Goal: Find specific page/section: Find specific page/section

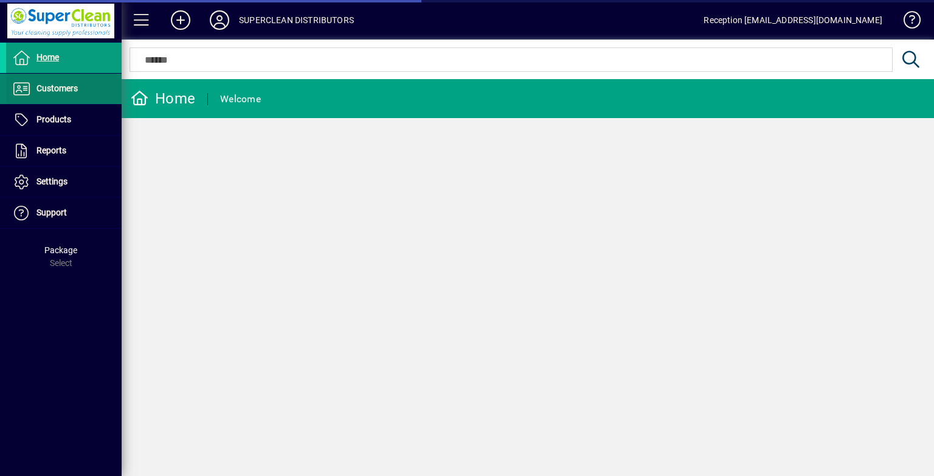
click at [72, 84] on span "Customers" at bounding box center [57, 88] width 41 height 10
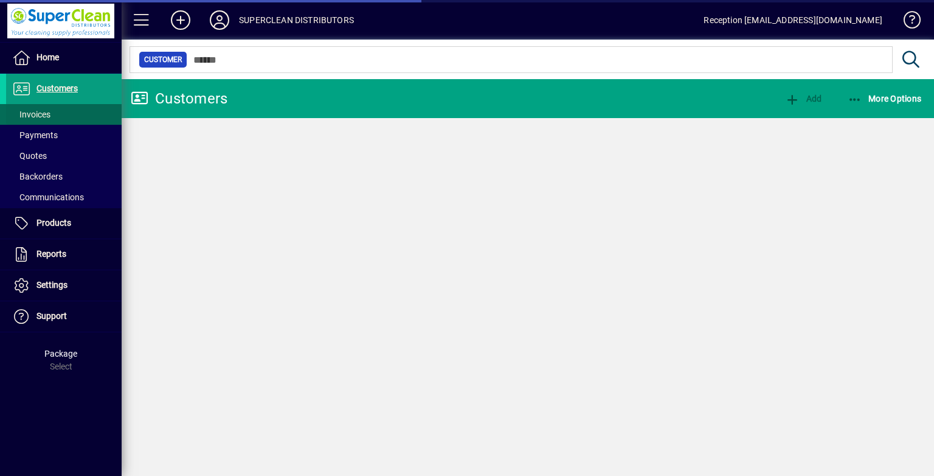
click at [54, 110] on span at bounding box center [64, 114] width 116 height 29
